Goal: Information Seeking & Learning: Learn about a topic

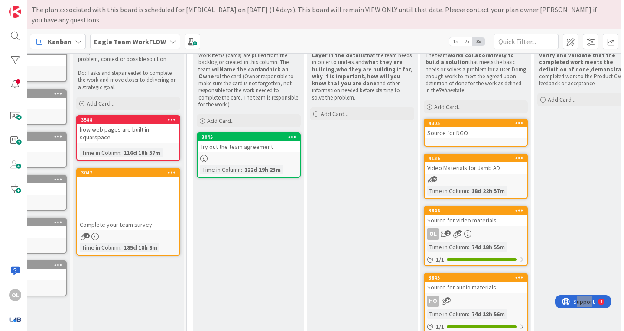
scroll to position [125, 71]
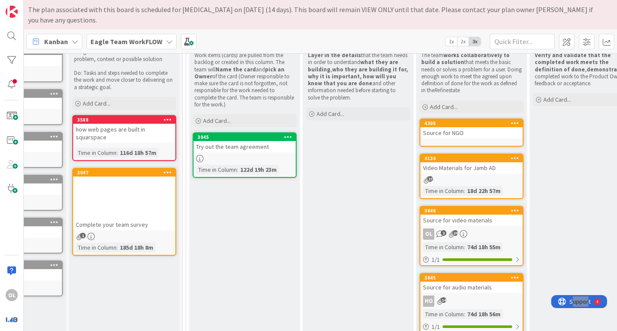
click at [471, 139] on link "4305 Source for NGO" at bounding box center [472, 133] width 104 height 28
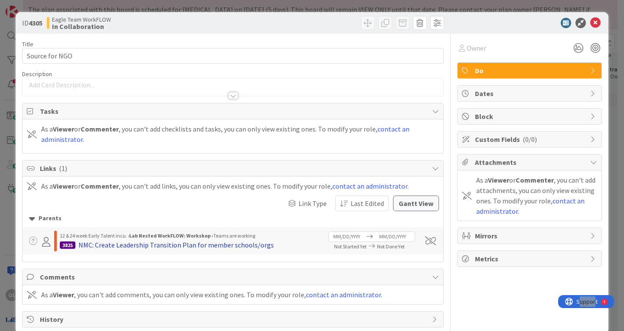
click at [211, 241] on div "NMC: Create Leadership Transition Plan for member schools/orgs" at bounding box center [175, 245] width 195 height 10
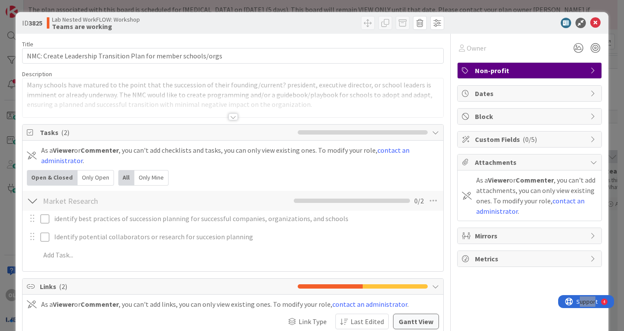
click at [228, 116] on div at bounding box center [233, 116] width 10 height 7
click at [261, 104] on p "Many schools have matured to the point that the succession of their founding/cu…" at bounding box center [233, 94] width 412 height 29
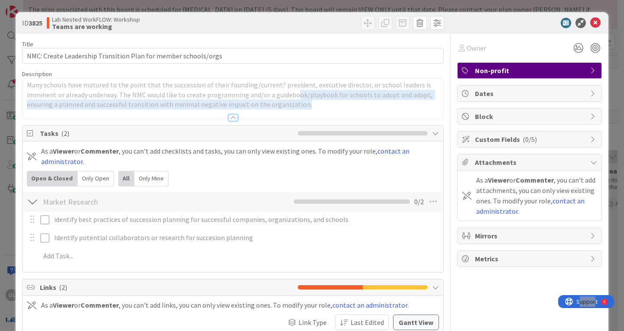
drag, startPoint x: 303, startPoint y: 111, endPoint x: 295, endPoint y: 96, distance: 17.0
click at [295, 96] on div "Description Many schools have matured to the point that the succession of their…" at bounding box center [233, 94] width 422 height 49
click at [295, 96] on p "Many schools have matured to the point that the succession of their founding/cu…" at bounding box center [233, 94] width 412 height 29
